Goal: Obtain resource: Download file/media

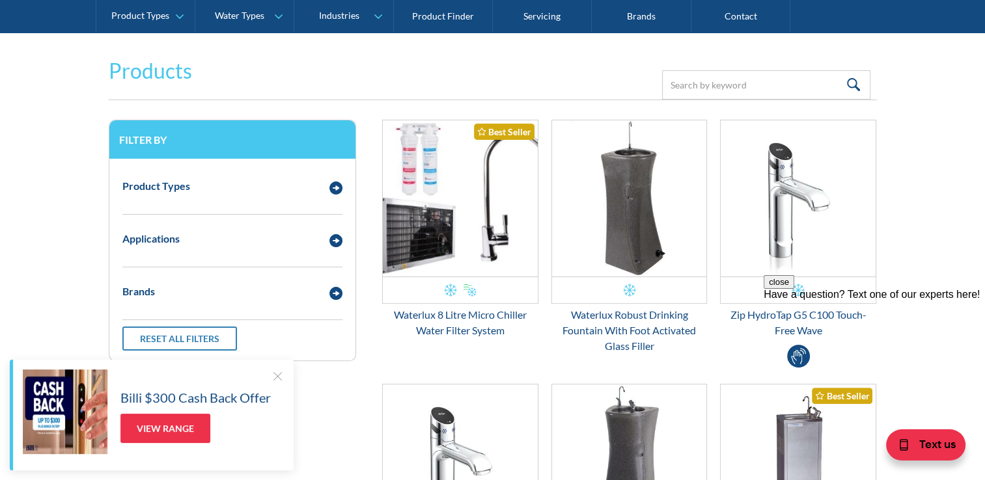
scroll to position [456, 0]
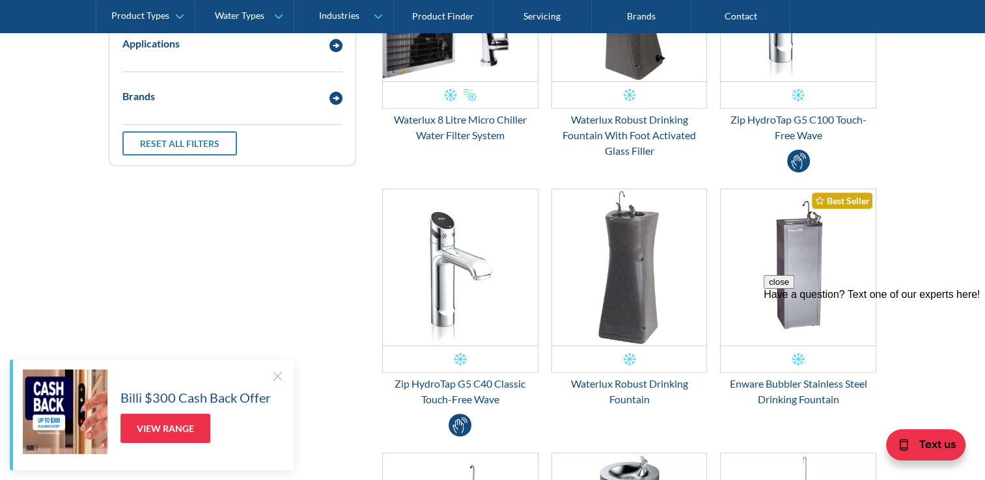
click at [910, 280] on div "close Have a question? Text one of our experts here!" at bounding box center [874, 353] width 221 height 156
click at [809, 294] on div "close Have a question? Text one of our experts here!" at bounding box center [874, 353] width 221 height 156
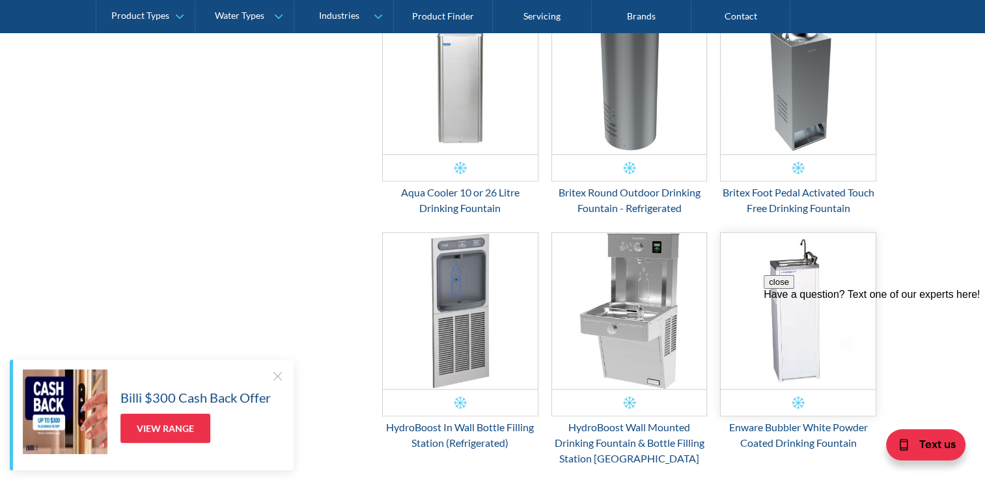
scroll to position [977, 0]
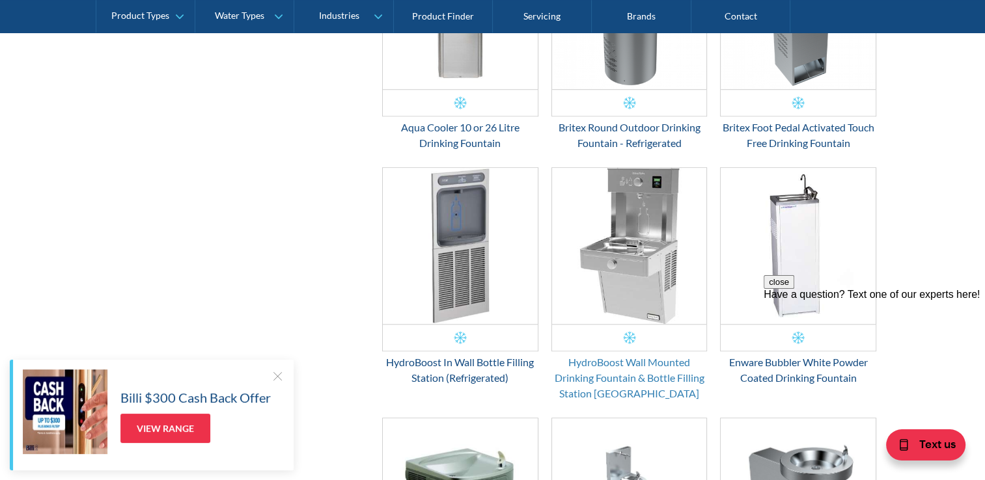
click at [636, 367] on div "HydroBoost Wall Mounted Drinking Fountain & Bottle Filling Station [GEOGRAPHIC_…" at bounding box center [629, 378] width 156 height 47
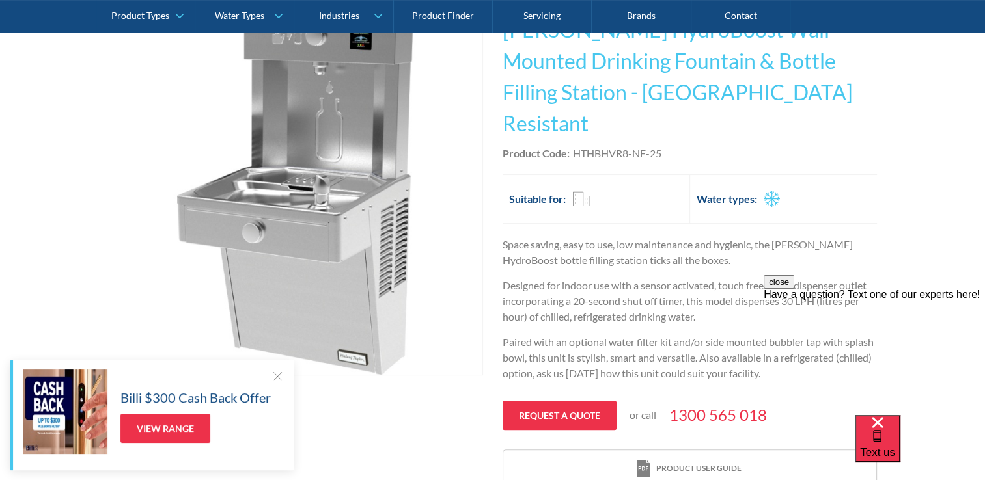
scroll to position [391, 0]
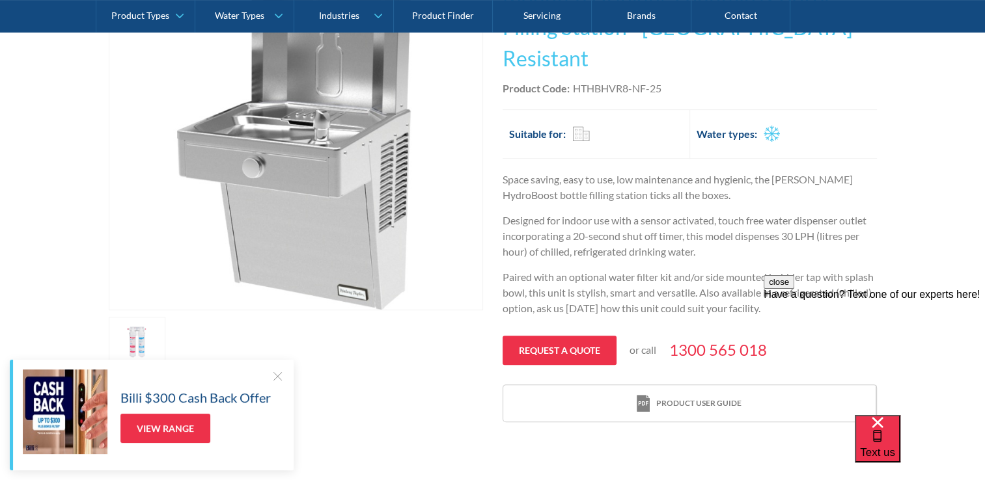
click at [273, 374] on div at bounding box center [277, 376] width 13 height 13
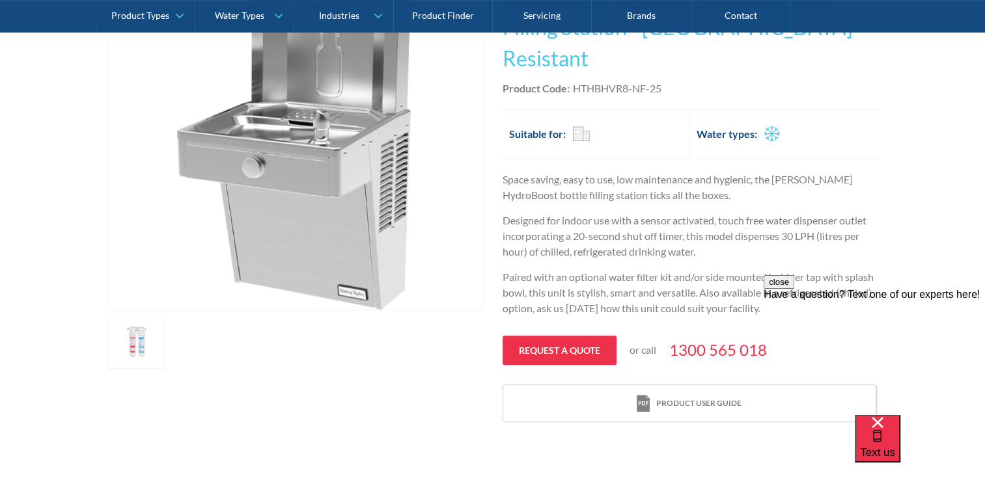
scroll to position [456, 0]
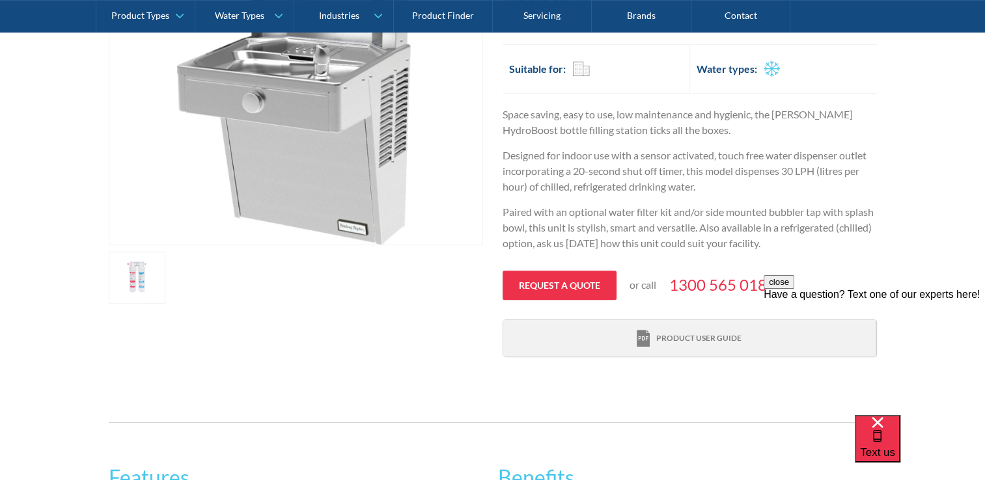
click at [674, 333] on div "Product user guide" at bounding box center [698, 339] width 85 height 12
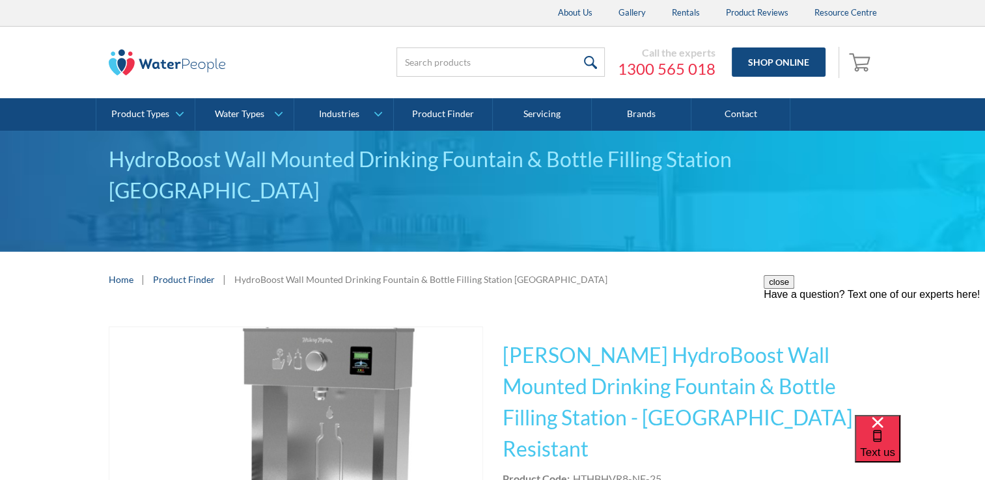
scroll to position [65, 0]
